Goal: Information Seeking & Learning: Check status

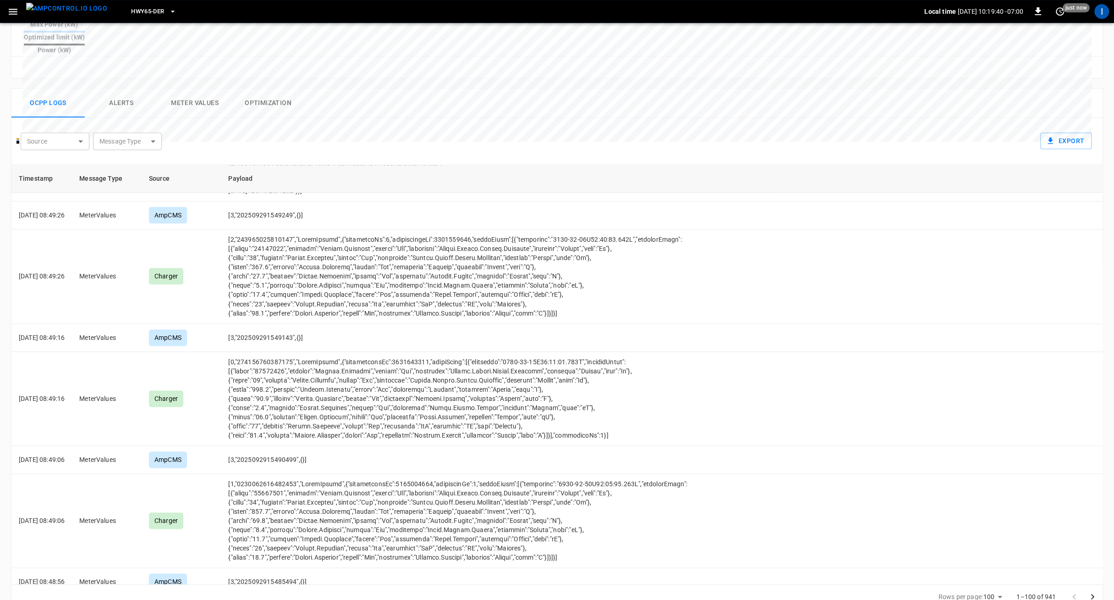
scroll to position [5241, 0]
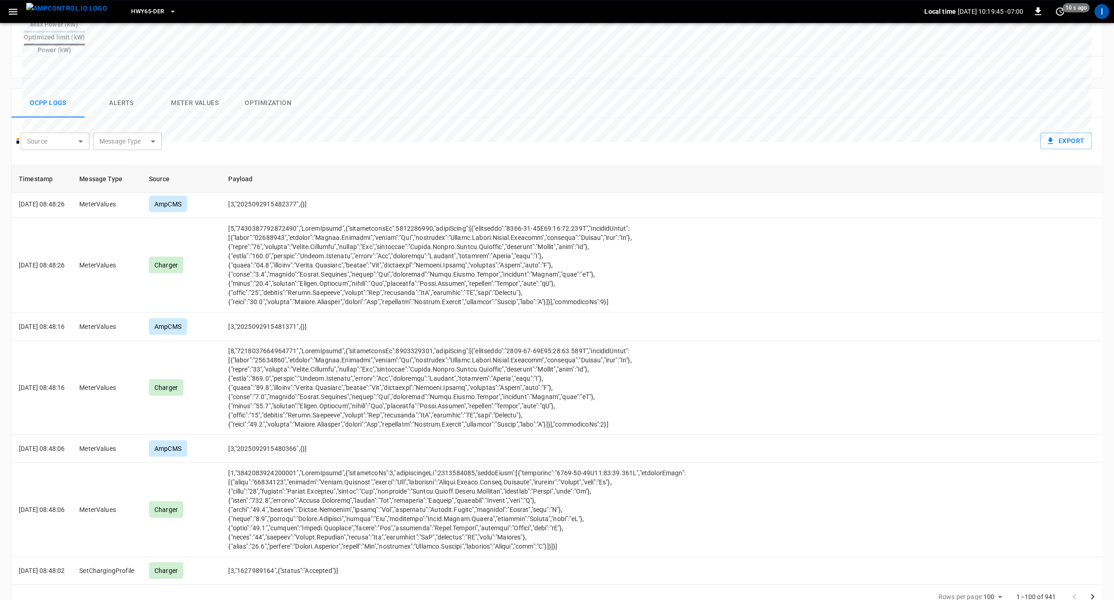
click at [1097, 591] on icon "Go to next page" at bounding box center [1092, 596] width 11 height 11
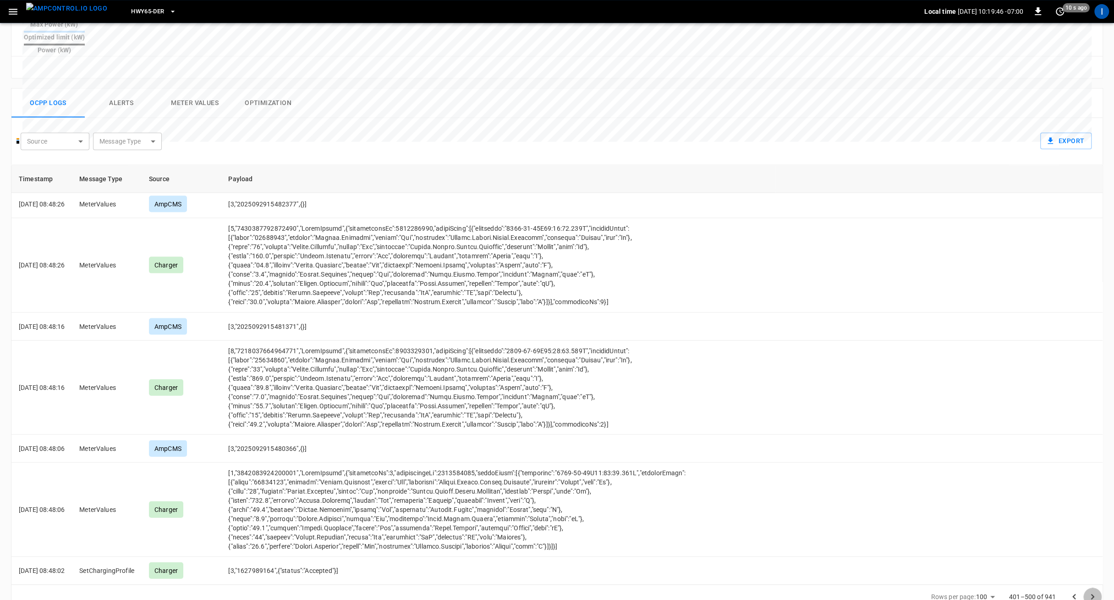
click at [1097, 591] on icon "Go to next page" at bounding box center [1092, 596] width 11 height 11
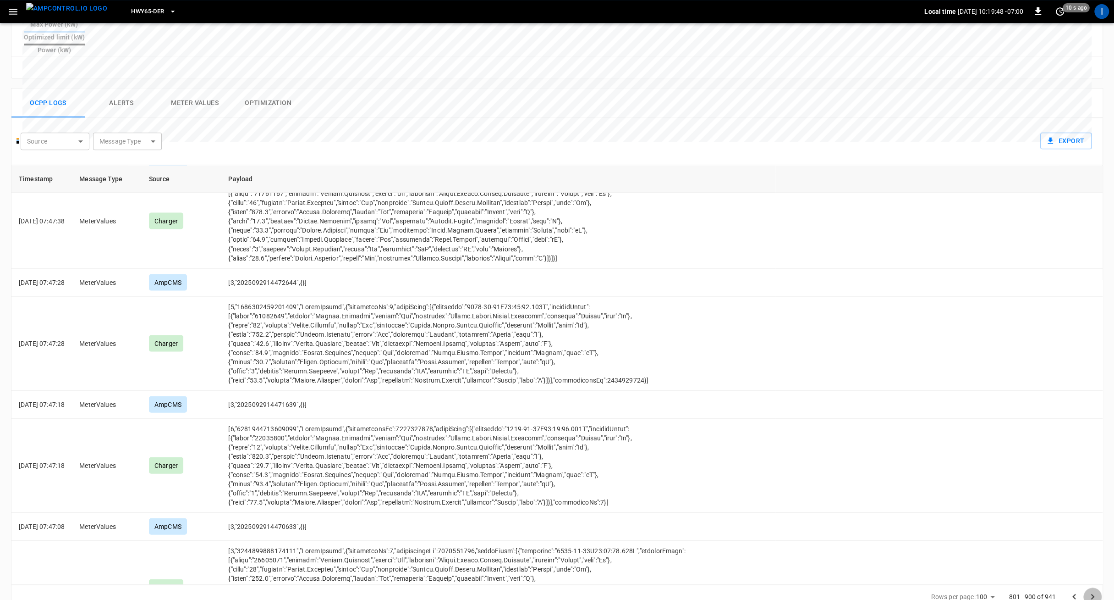
click at [1097, 591] on icon "Go to next page" at bounding box center [1092, 596] width 11 height 11
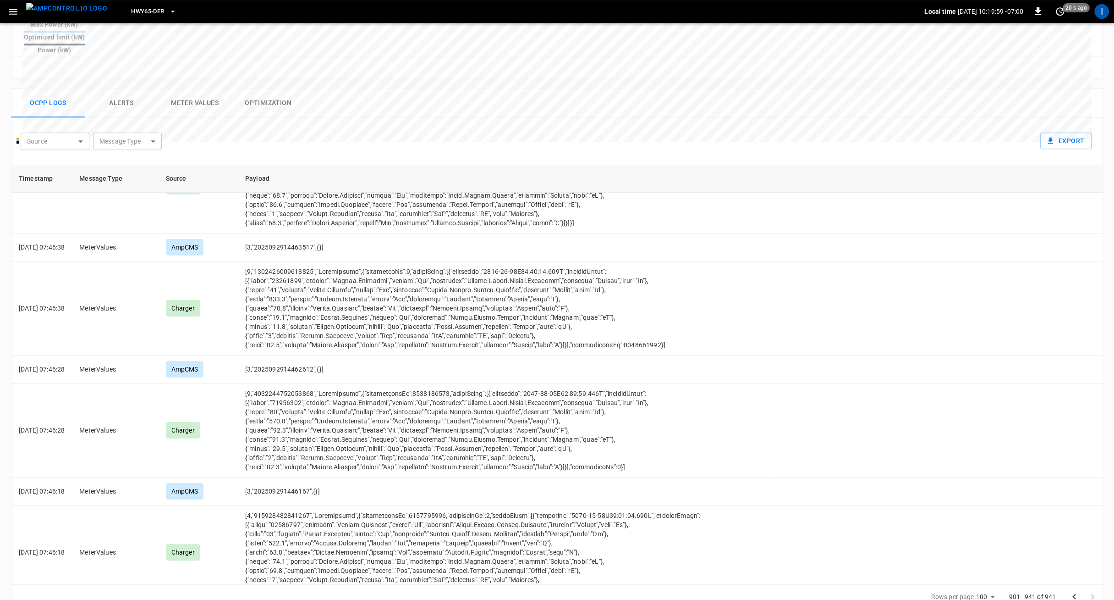
scroll to position [0, 0]
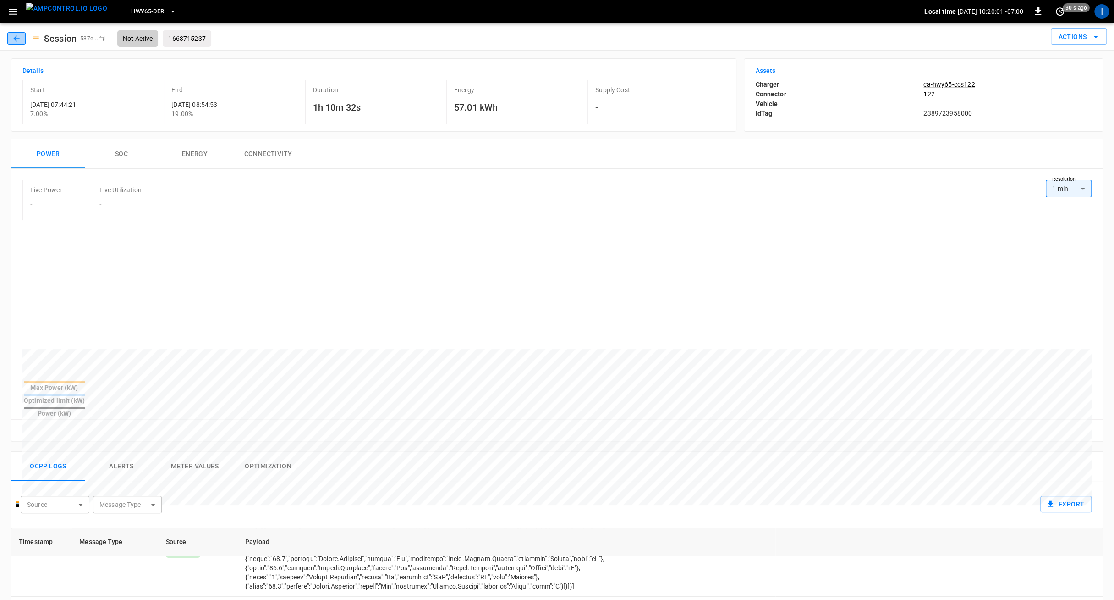
click at [17, 35] on icon "button" at bounding box center [16, 38] width 9 height 9
click at [13, 36] on icon "button" at bounding box center [16, 38] width 9 height 9
click at [60, 21] on div "Session Priority" at bounding box center [33, 26] width 54 height 21
click at [69, 11] on img "menu" at bounding box center [66, 8] width 81 height 11
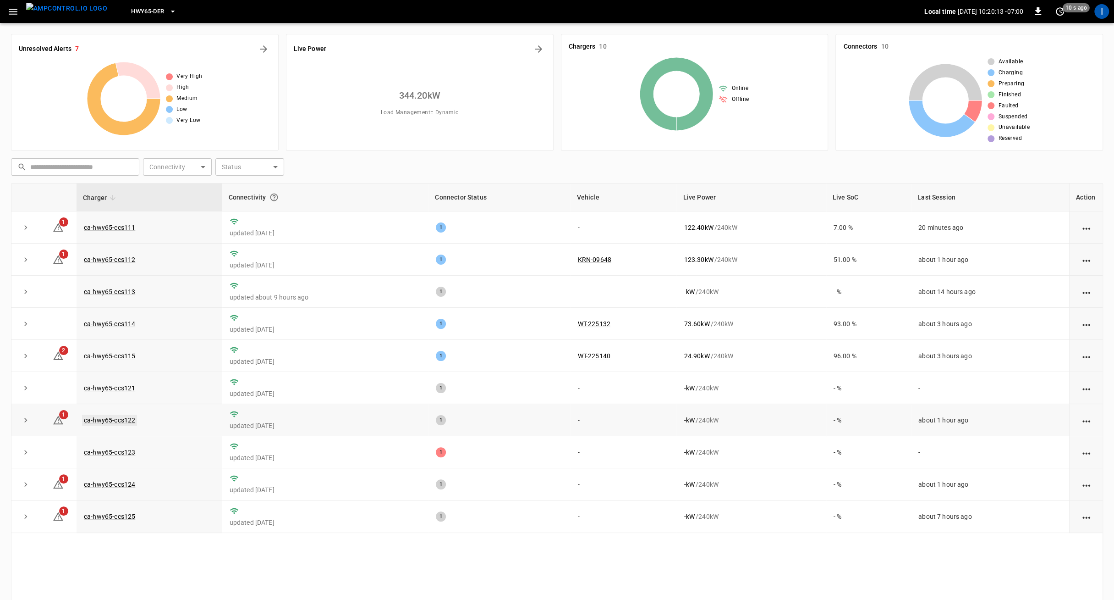
click at [125, 418] on link "ca-hwy65-ccs122" at bounding box center [109, 419] width 55 height 11
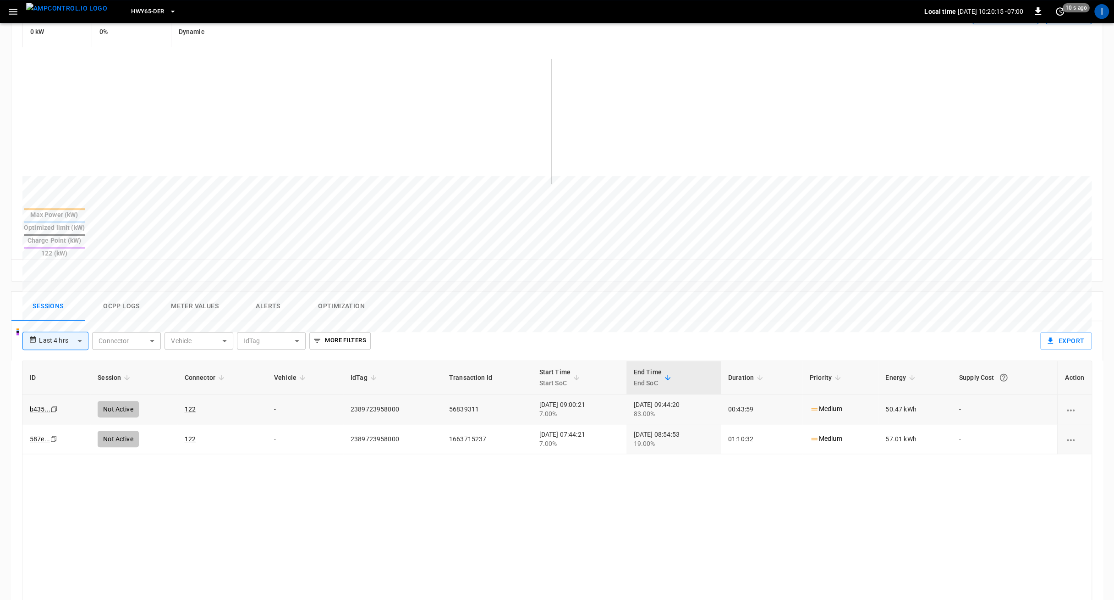
scroll to position [197, 0]
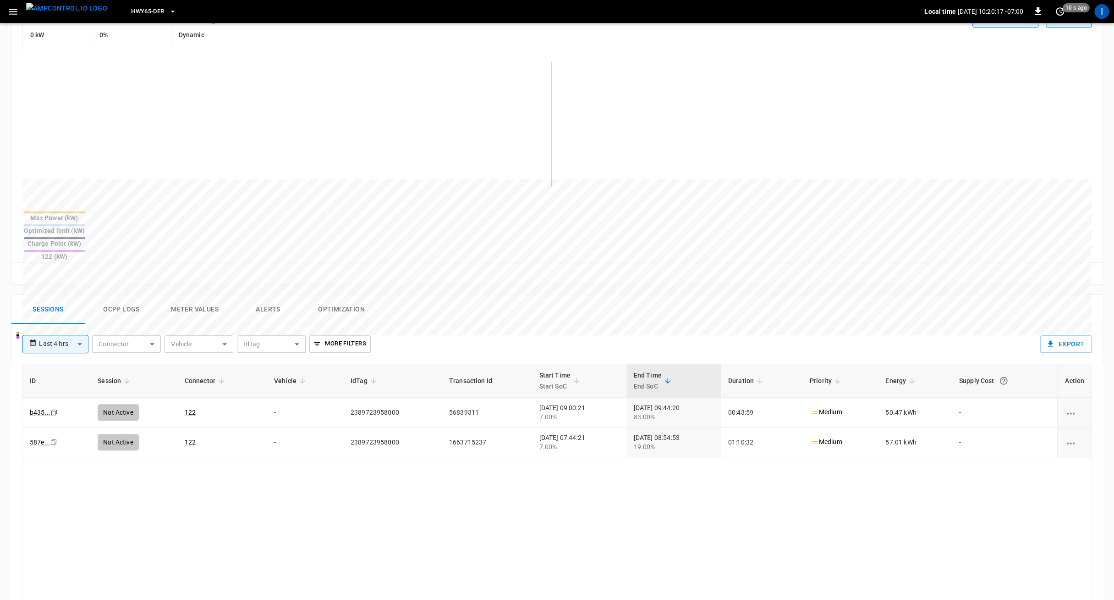
click at [256, 295] on button "Alerts" at bounding box center [267, 309] width 73 height 29
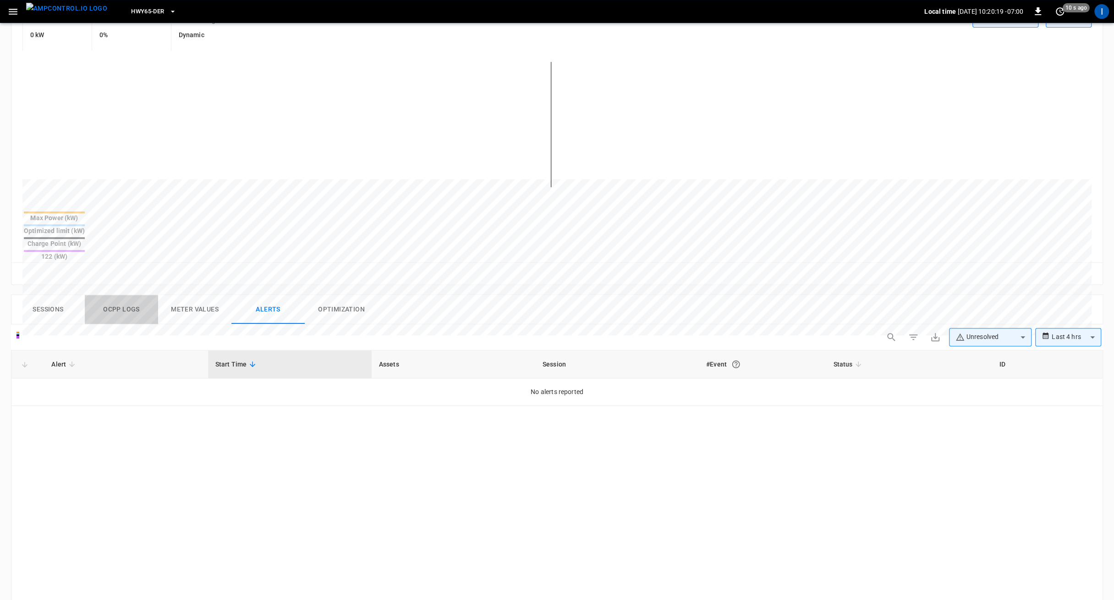
click at [141, 295] on button "Ocpp logs" at bounding box center [121, 309] width 73 height 29
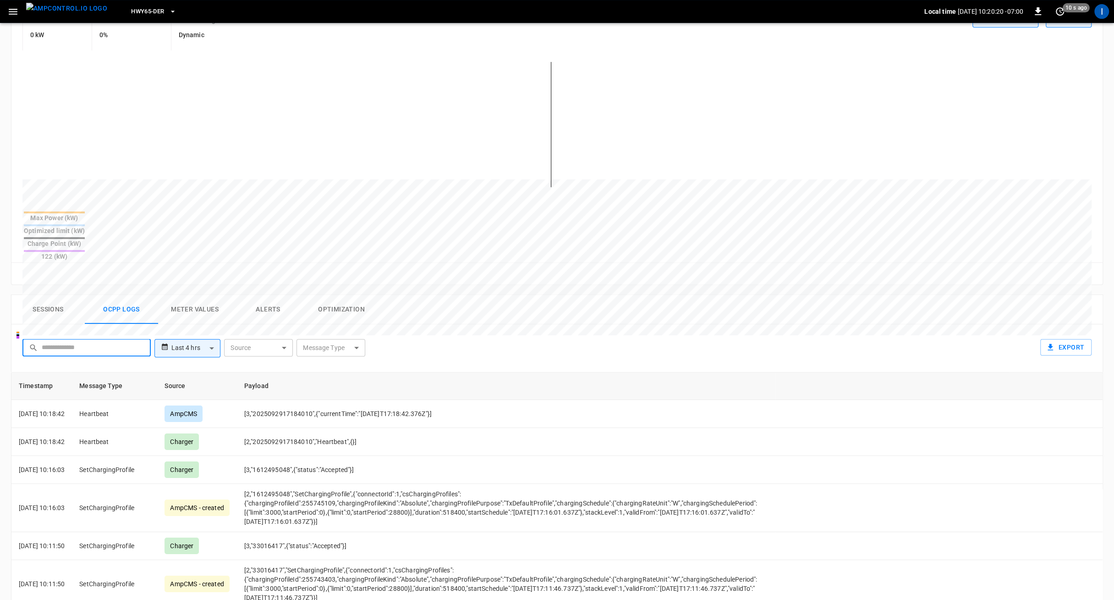
click at [105, 339] on input "text" at bounding box center [93, 347] width 103 height 17
click at [189, 315] on body "**********" at bounding box center [557, 315] width 1114 height 1024
click at [187, 338] on li "Last 4 hrs" at bounding box center [187, 335] width 66 height 15
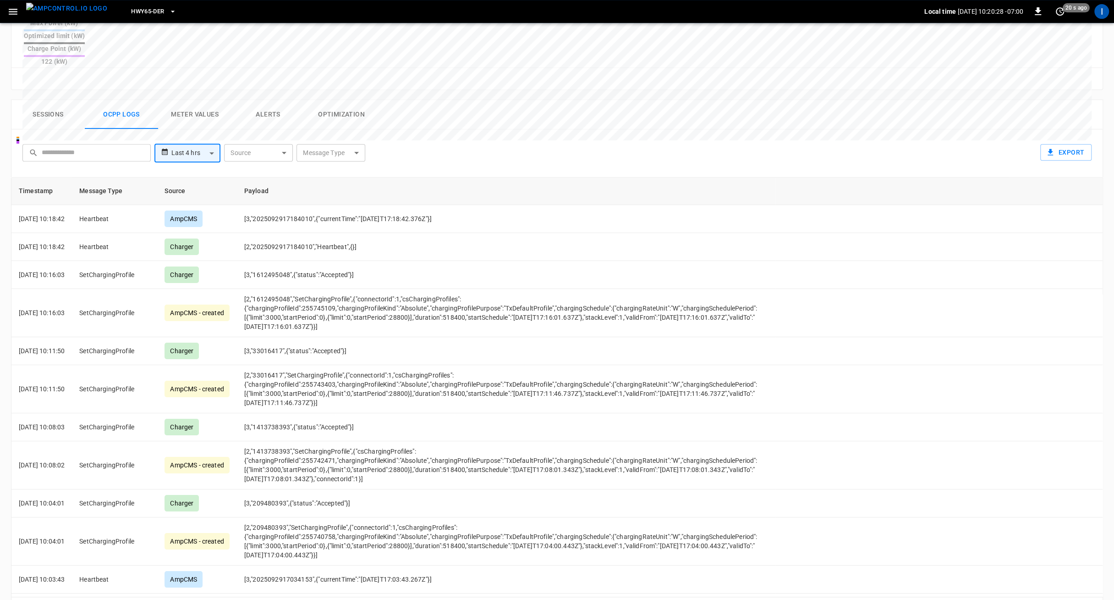
click at [1090, 599] on icon "Go to next page" at bounding box center [1092, 608] width 11 height 11
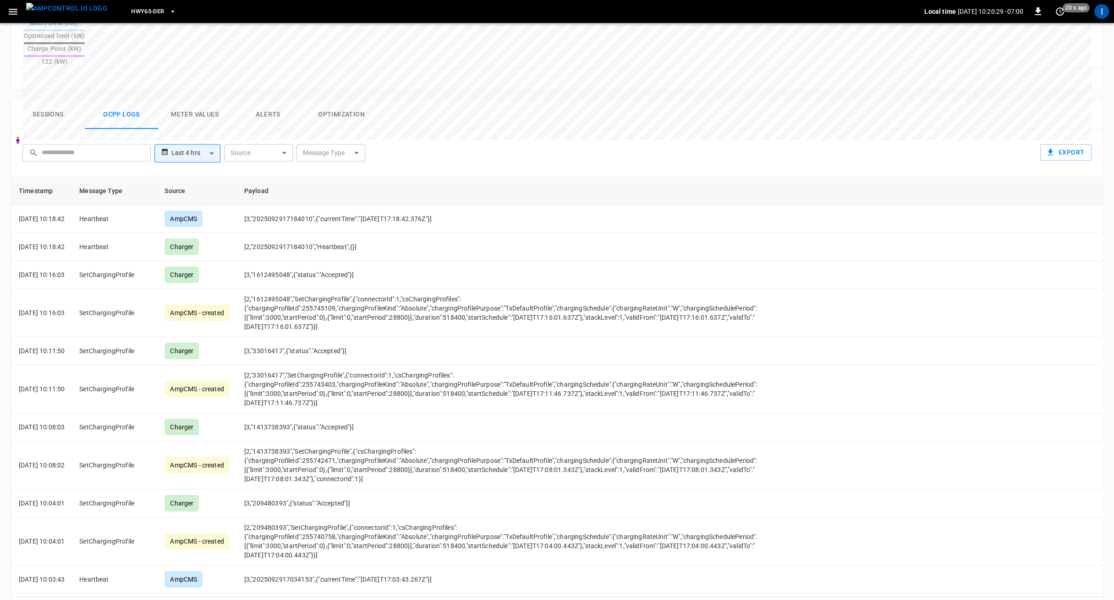
click at [1090, 599] on icon "Go to next page" at bounding box center [1092, 608] width 11 height 11
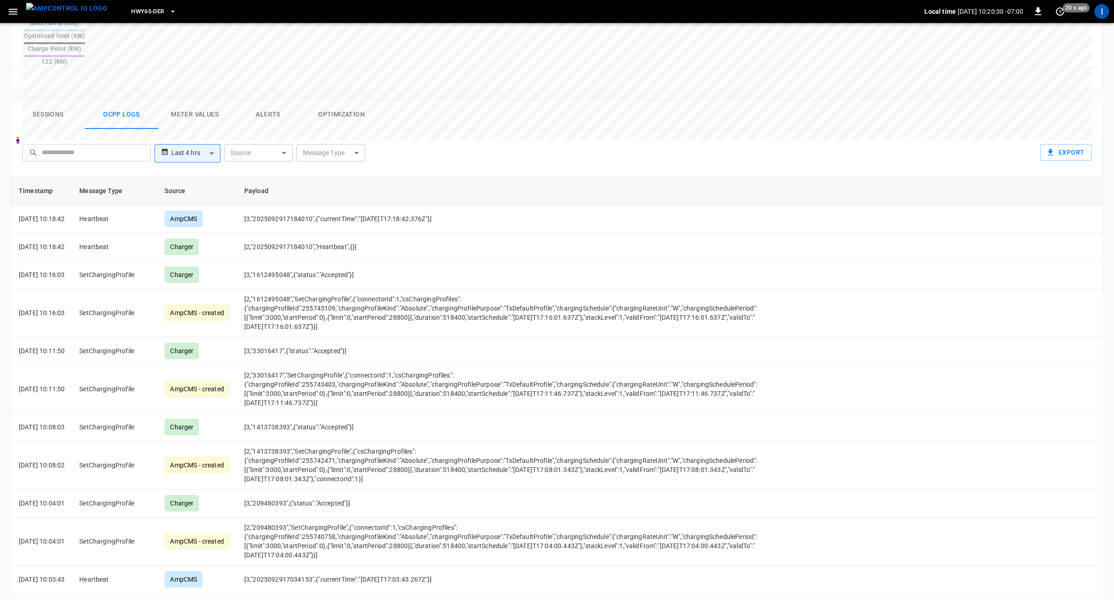
click at [1090, 599] on icon "Go to next page" at bounding box center [1092, 608] width 11 height 11
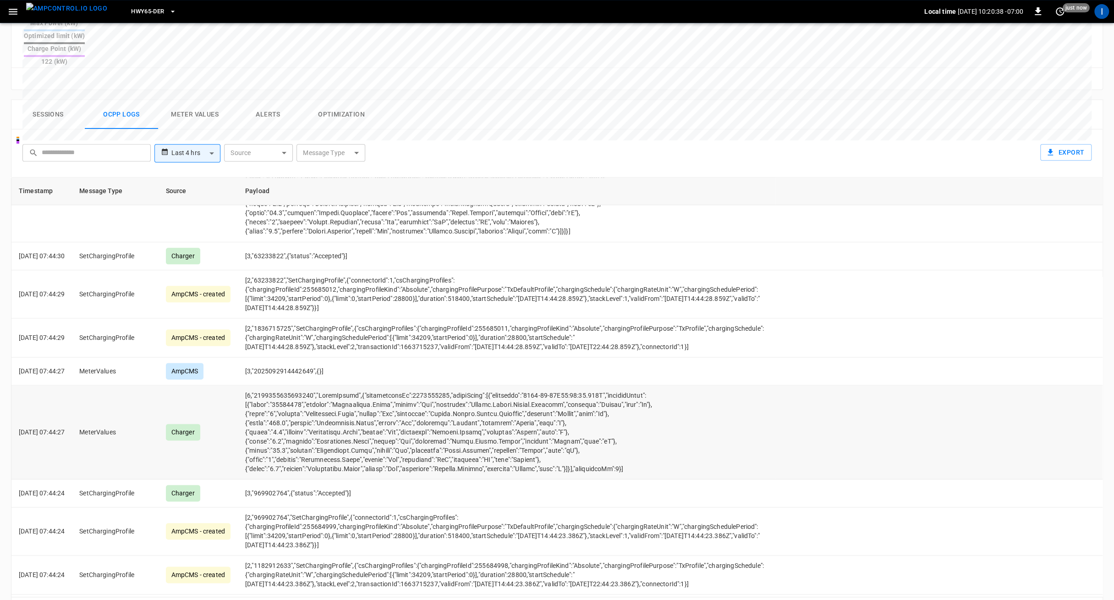
scroll to position [4439, 0]
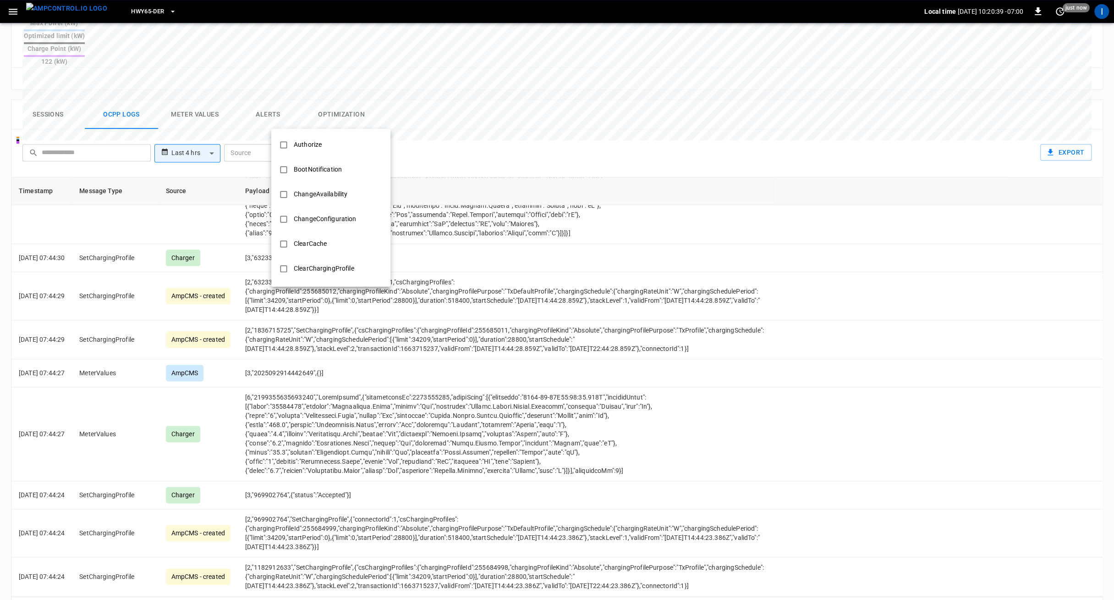
click at [335, 122] on body "**********" at bounding box center [557, 121] width 1114 height 1024
drag, startPoint x: 329, startPoint y: 145, endPoint x: 331, endPoint y: 153, distance: 8.1
click at [329, 145] on li "Authorize" at bounding box center [330, 144] width 119 height 25
type input "*********"
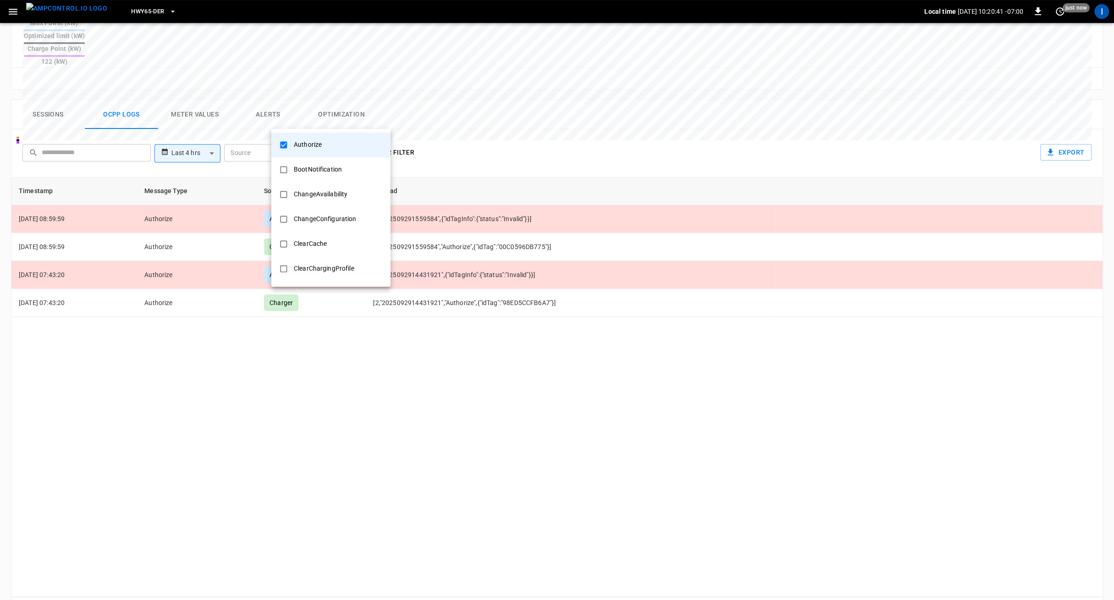
drag, startPoint x: 458, startPoint y: 363, endPoint x: 403, endPoint y: 245, distance: 130.4
click at [458, 363] on div at bounding box center [557, 300] width 1114 height 600
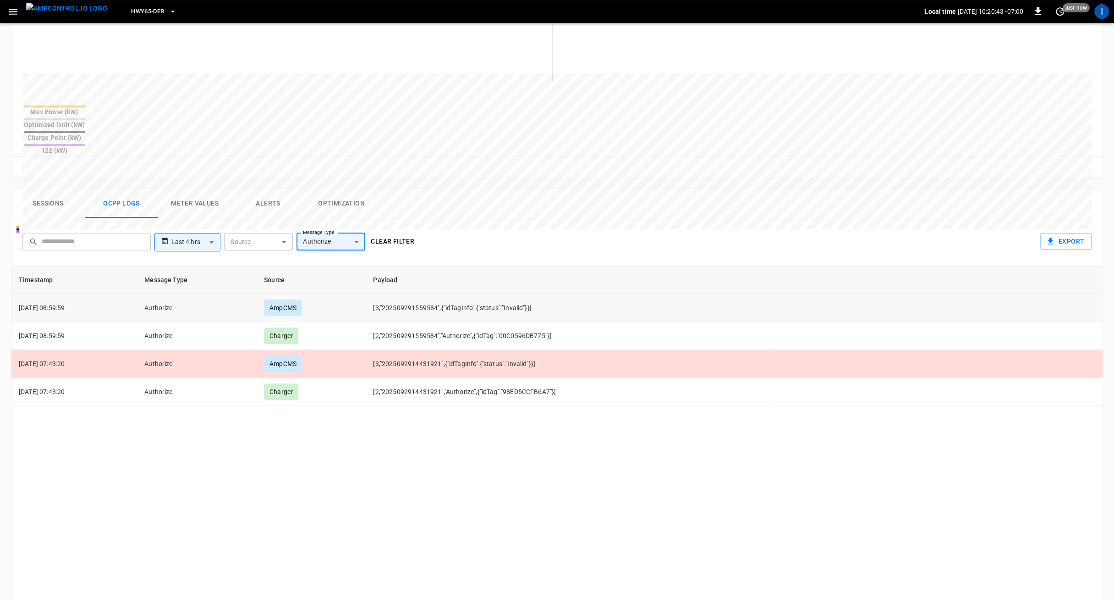
scroll to position [298, 0]
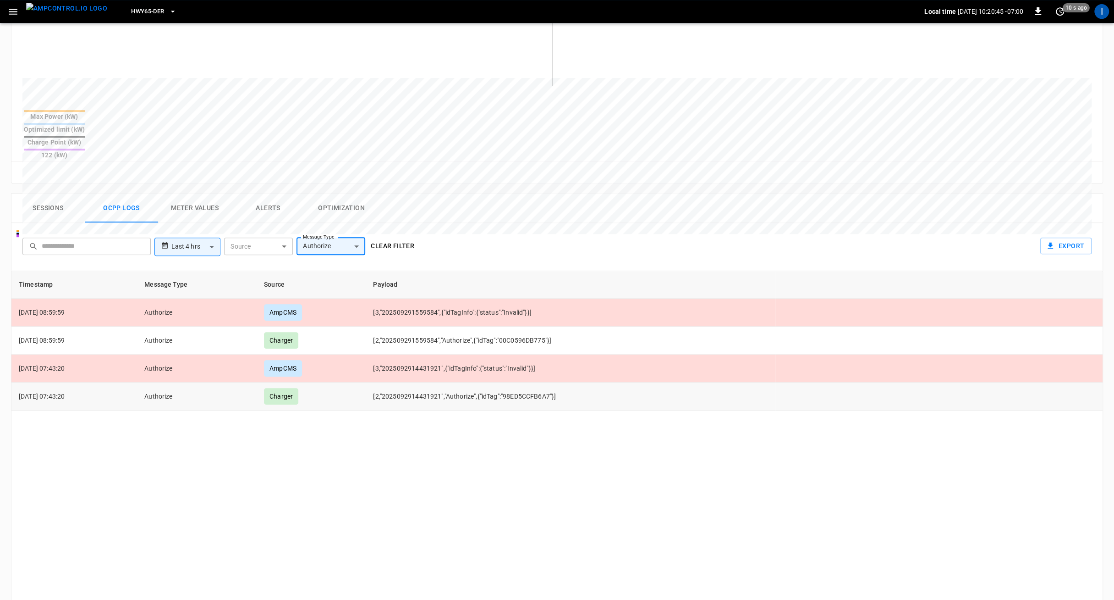
click at [534, 382] on td "[2,"2025092914431921","Authorize",{"idTag":"98ED5CCFB6A7"}]" at bounding box center [570, 396] width 409 height 28
drag, startPoint x: 534, startPoint y: 361, endPoint x: 545, endPoint y: 379, distance: 21.0
click at [534, 382] on td "[2,"2025092914431921","Authorize",{"idTag":"98ED5CCFB6A7"}]" at bounding box center [570, 396] width 409 height 28
copy td "98ED5CCFB6A7"
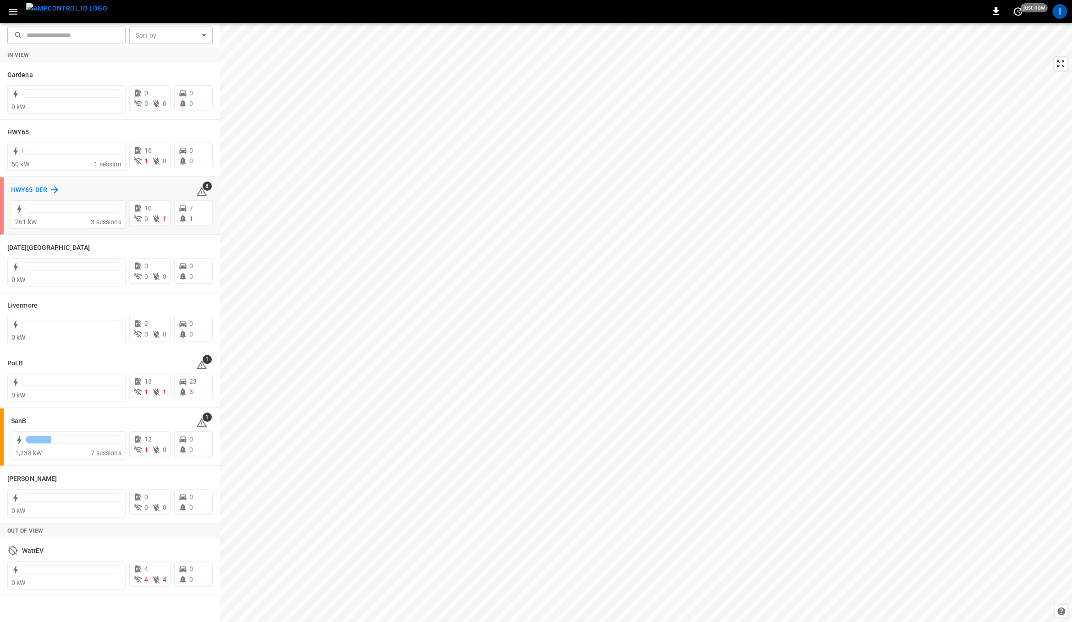
click at [49, 188] on icon at bounding box center [54, 189] width 11 height 11
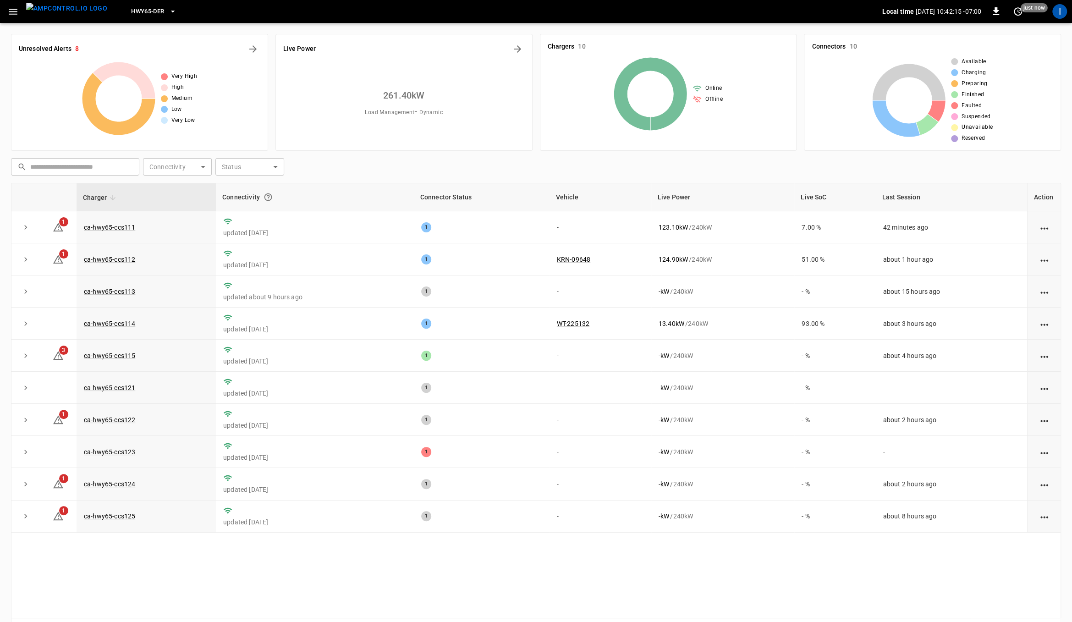
click at [141, 14] on span "HWY65-DER" at bounding box center [147, 11] width 33 height 11
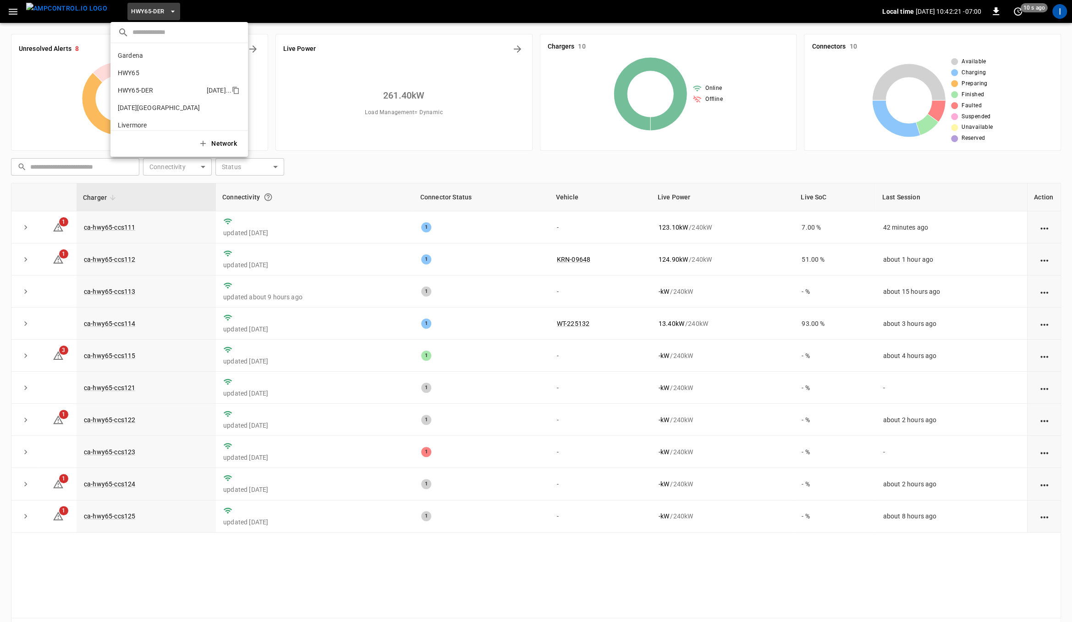
click at [164, 90] on p "HWY65-DER" at bounding box center [160, 90] width 85 height 9
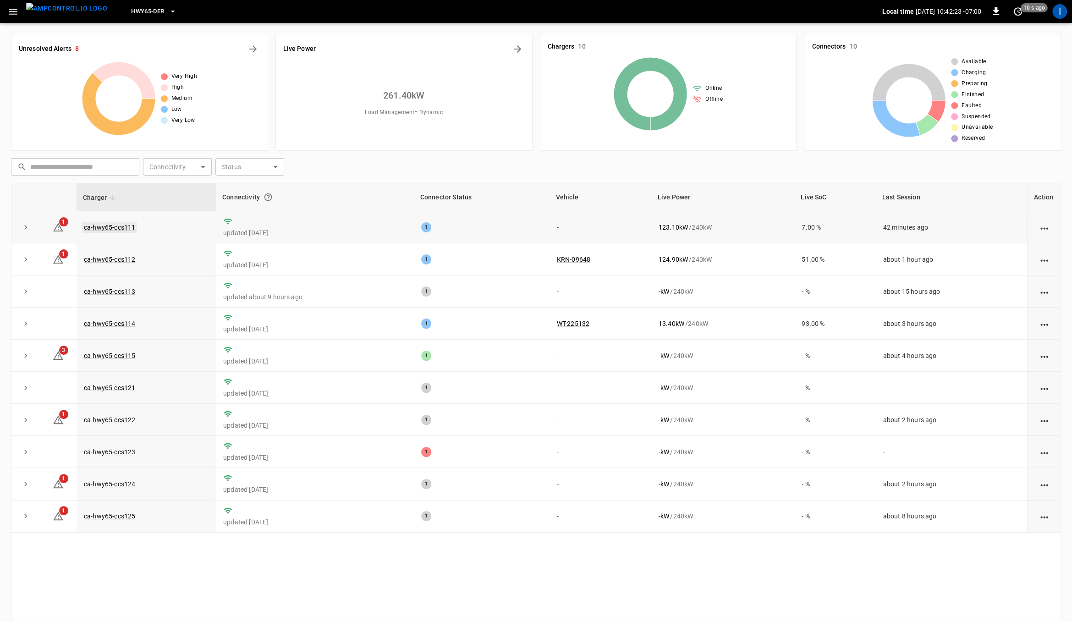
click at [127, 227] on link "ca-hwy65-ccs111" at bounding box center [109, 227] width 55 height 11
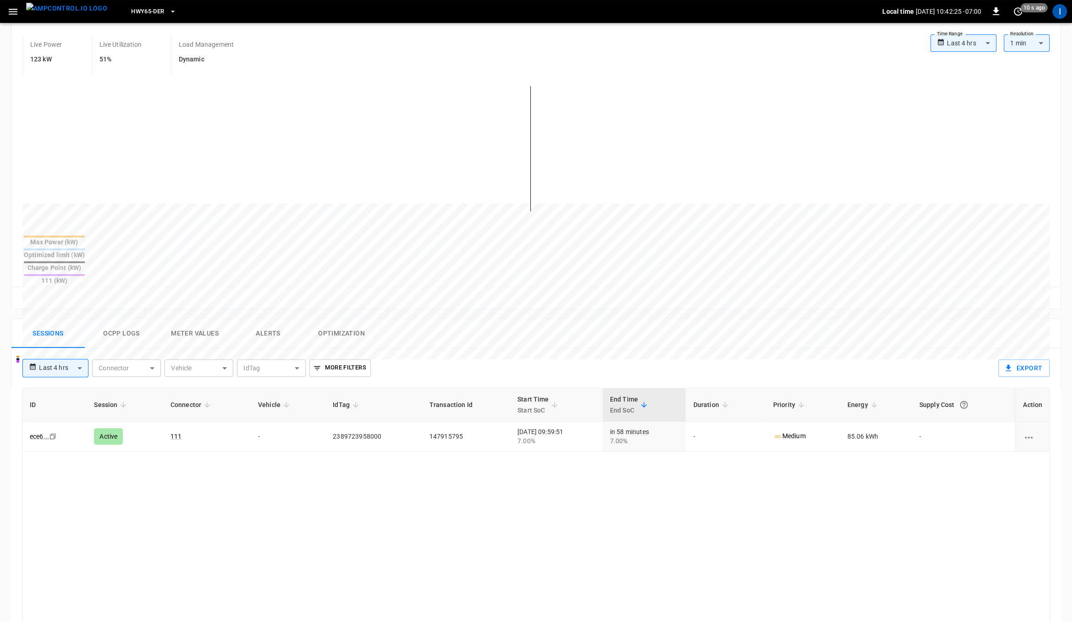
scroll to position [174, 0]
click at [119, 317] on button "Ocpp logs" at bounding box center [121, 331] width 73 height 29
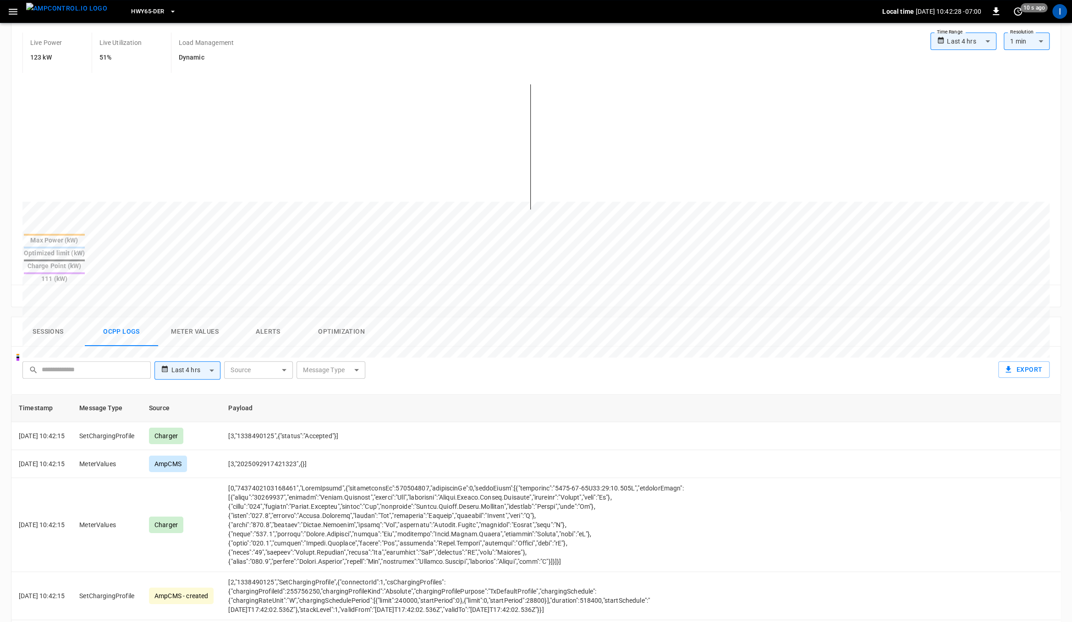
click at [338, 337] on body "**********" at bounding box center [536, 346] width 1072 height 1040
click at [189, 339] on div at bounding box center [536, 311] width 1072 height 622
click at [191, 341] on body "**********" at bounding box center [536, 346] width 1072 height 1040
click at [193, 376] on li "Last 24 hrs" at bounding box center [187, 373] width 66 height 15
type input "**********"
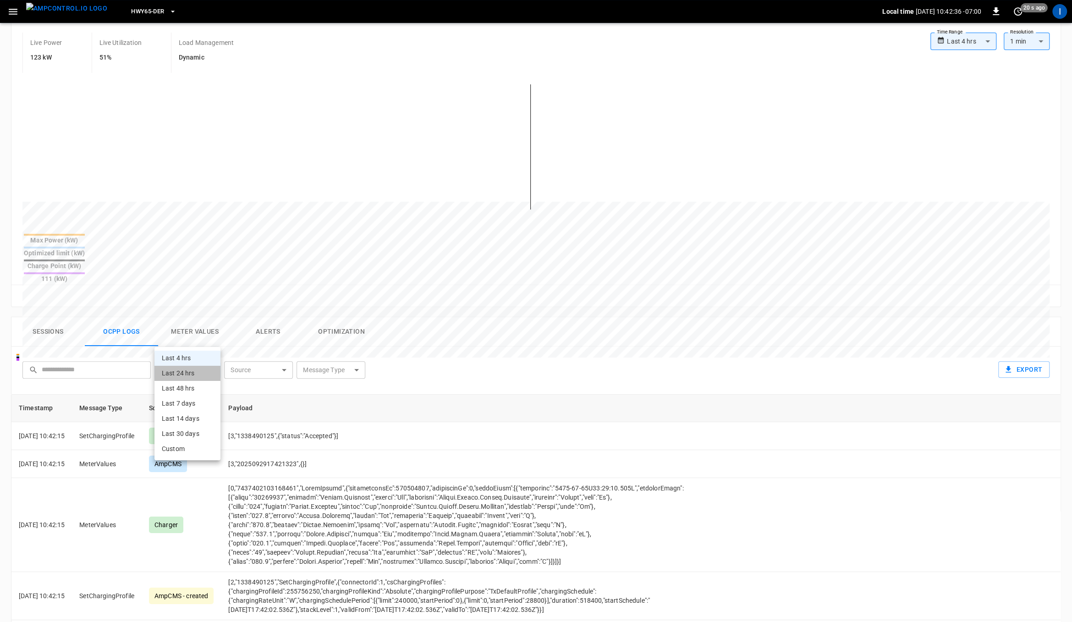
type input "**********"
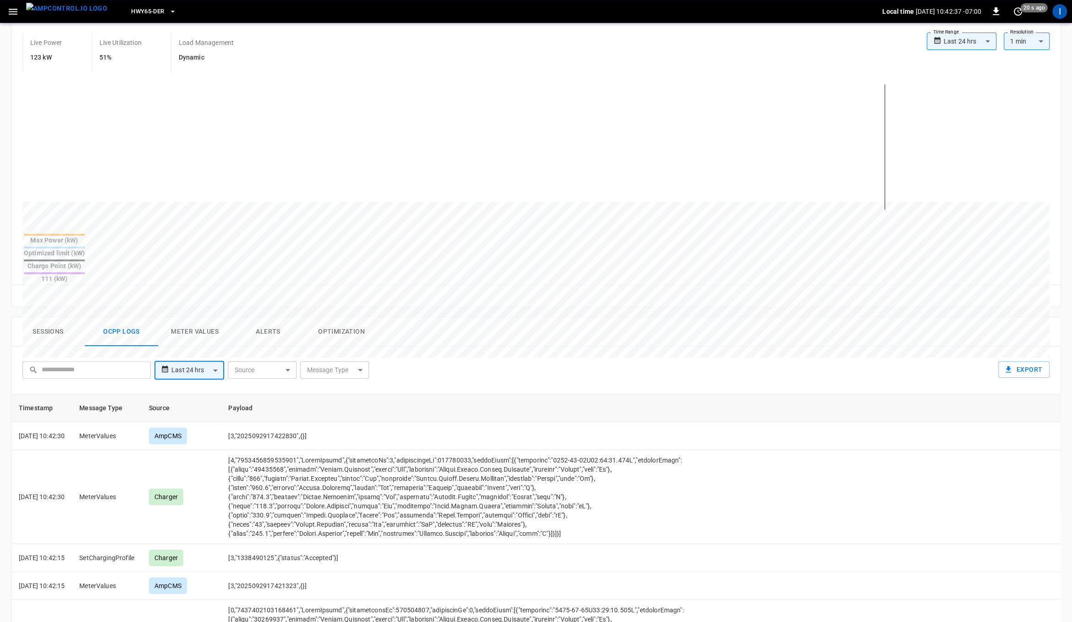
click at [341, 338] on body "**********" at bounding box center [536, 346] width 1072 height 1040
click at [331, 362] on li "Authorize" at bounding box center [334, 362] width 119 height 25
type input "*********"
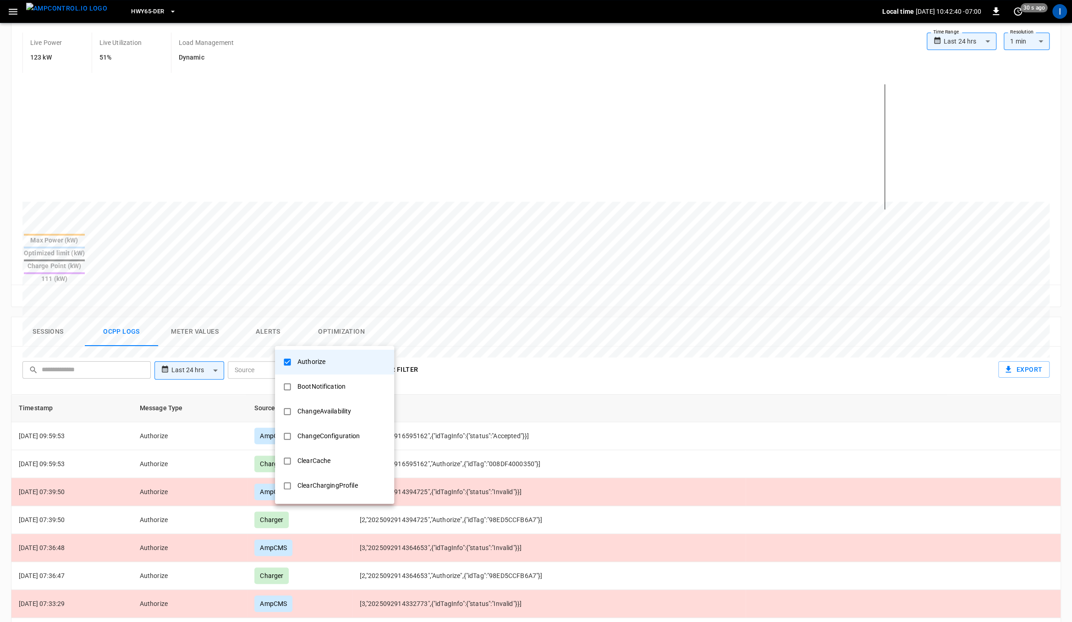
click at [619, 480] on div at bounding box center [536, 311] width 1072 height 622
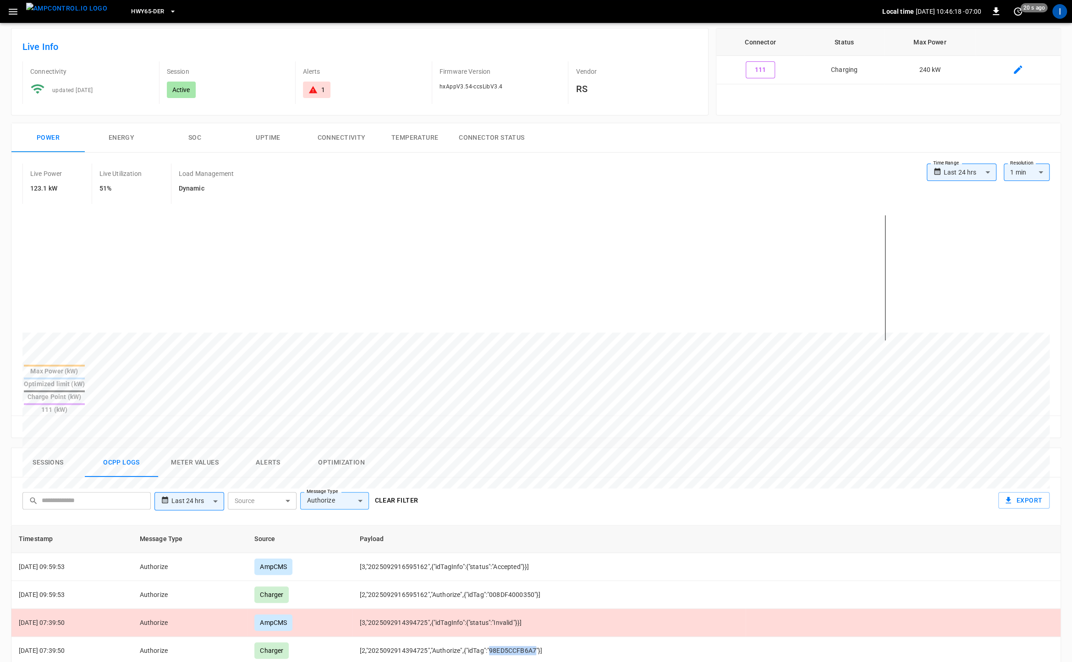
scroll to position [0, 0]
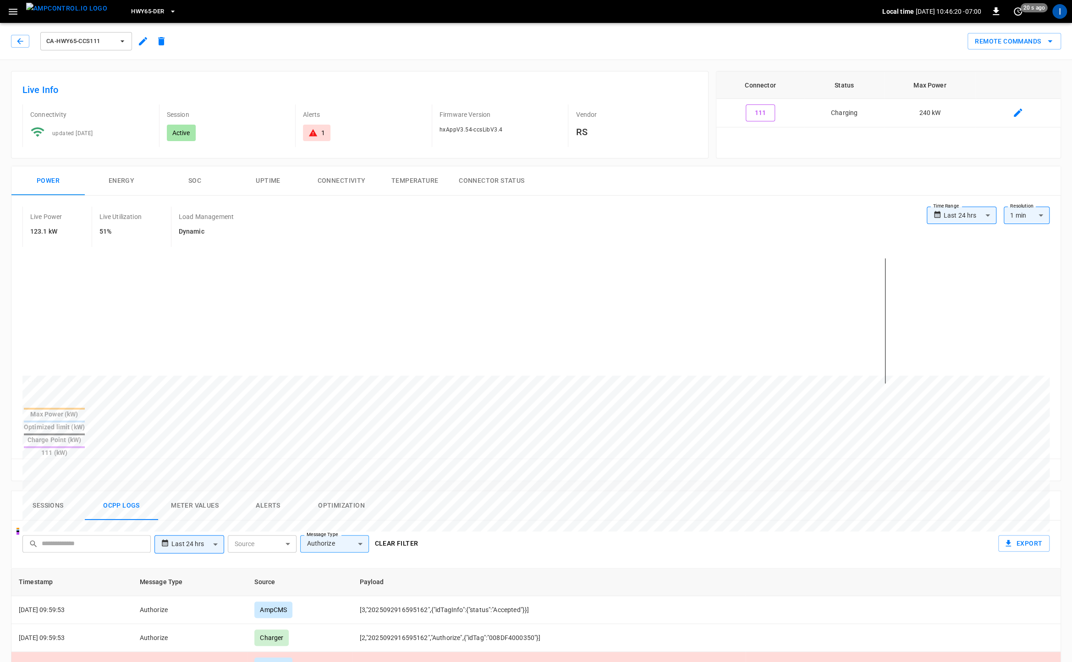
drag, startPoint x: 77, startPoint y: 8, endPoint x: 78, endPoint y: 13, distance: 5.5
click at [77, 8] on img "menu" at bounding box center [66, 8] width 81 height 11
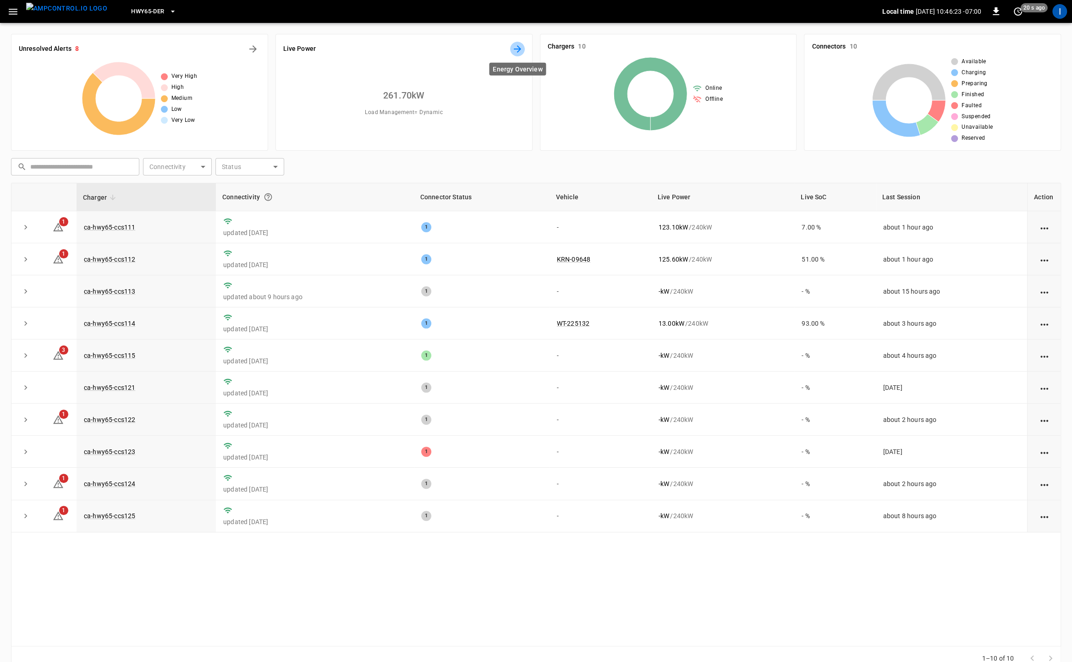
click at [517, 48] on icon "Energy Overview" at bounding box center [517, 49] width 11 height 11
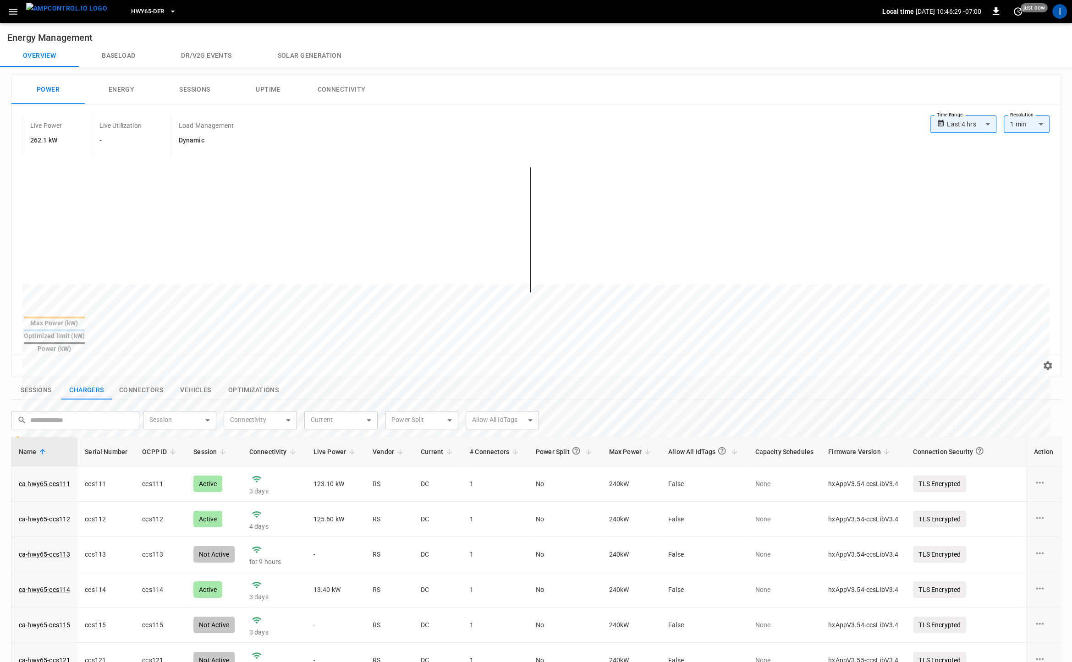
drag, startPoint x: 44, startPoint y: 314, endPoint x: 118, endPoint y: 315, distance: 74.7
click at [120, 315] on div "Max Power (kW) Optimized limit (kW) Power (kW)" at bounding box center [535, 257] width 1027 height 195
drag, startPoint x: 50, startPoint y: 306, endPoint x: 64, endPoint y: 265, distance: 42.5
click at [114, 567] on div at bounding box center [518, 578] width 993 height 23
drag, startPoint x: 46, startPoint y: 253, endPoint x: 243, endPoint y: 255, distance: 197.6
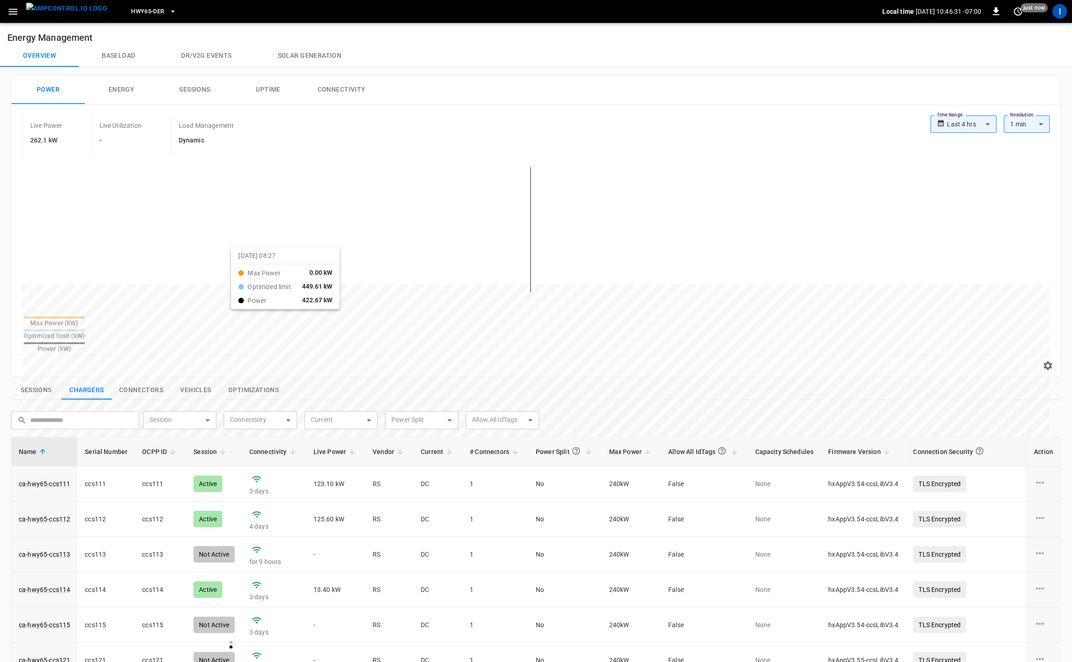
click at [243, 443] on div at bounding box center [518, 505] width 993 height 125
drag, startPoint x: 370, startPoint y: 263, endPoint x: 523, endPoint y: 286, distance: 154.3
click at [523, 442] on div at bounding box center [518, 504] width 993 height 125
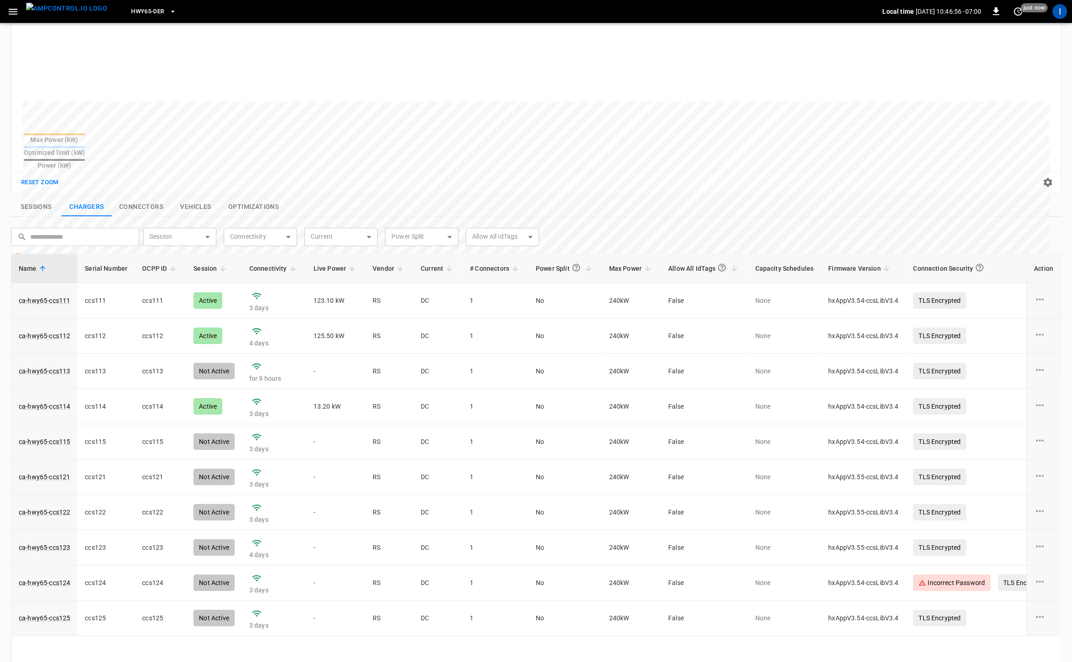
scroll to position [0, 0]
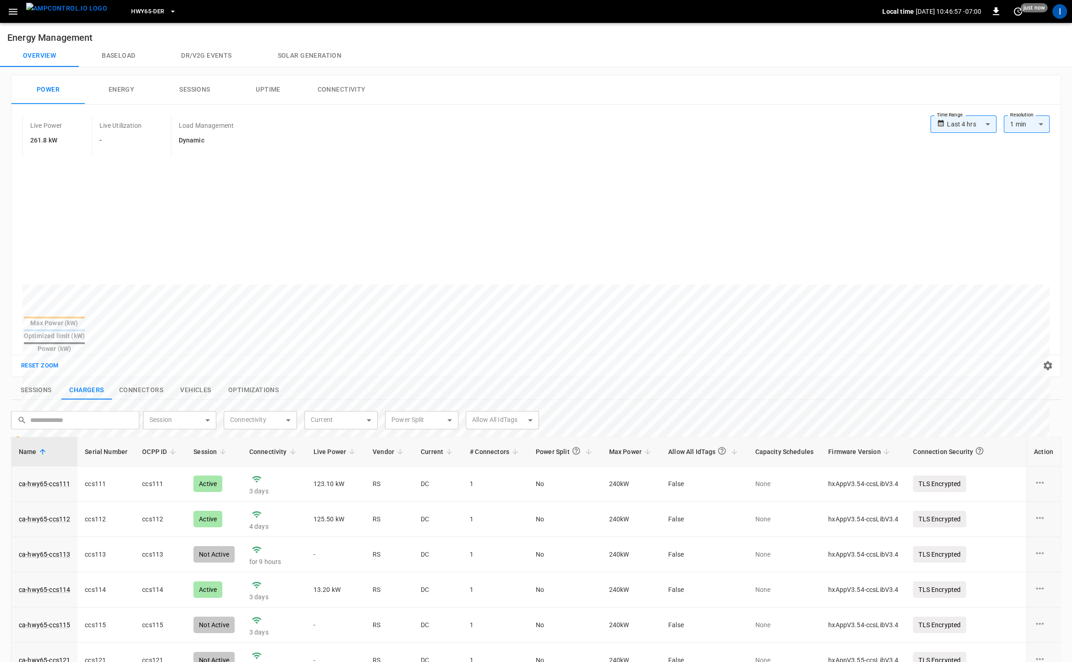
click at [304, 56] on button "Solar generation" at bounding box center [310, 56] width 110 height 22
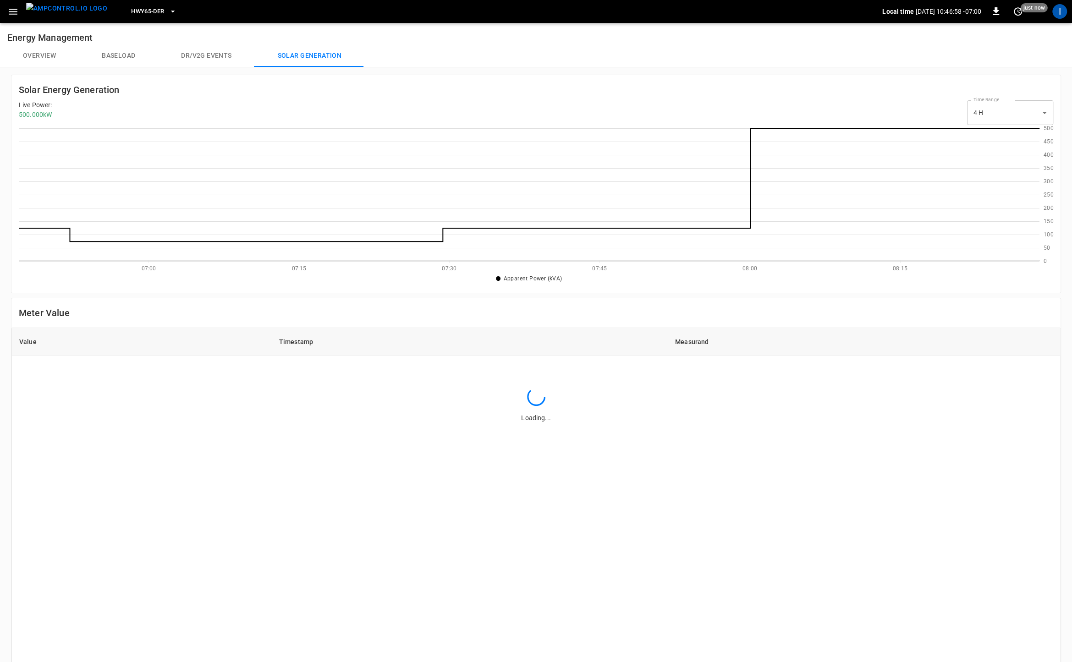
scroll to position [133, 1020]
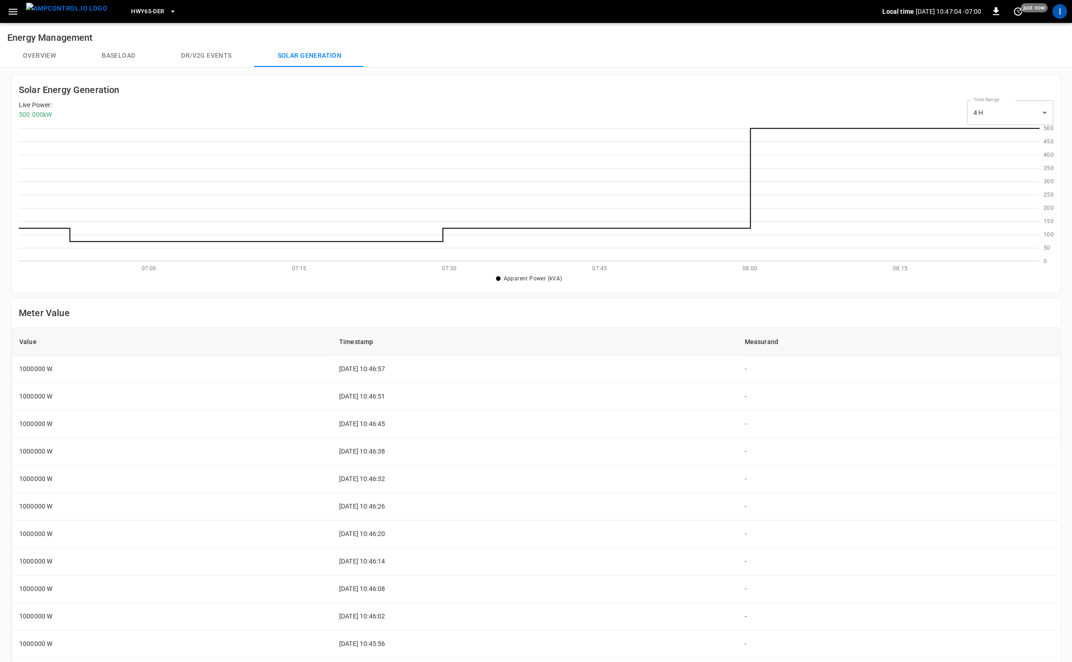
click at [114, 287] on div "Solar Energy Generation Live Power : 500.000 kW Time Range 4 H ** select-time-r…" at bounding box center [536, 184] width 1050 height 219
click at [72, 241] on icon at bounding box center [529, 194] width 1021 height 133
